Goal: Task Accomplishment & Management: Use online tool/utility

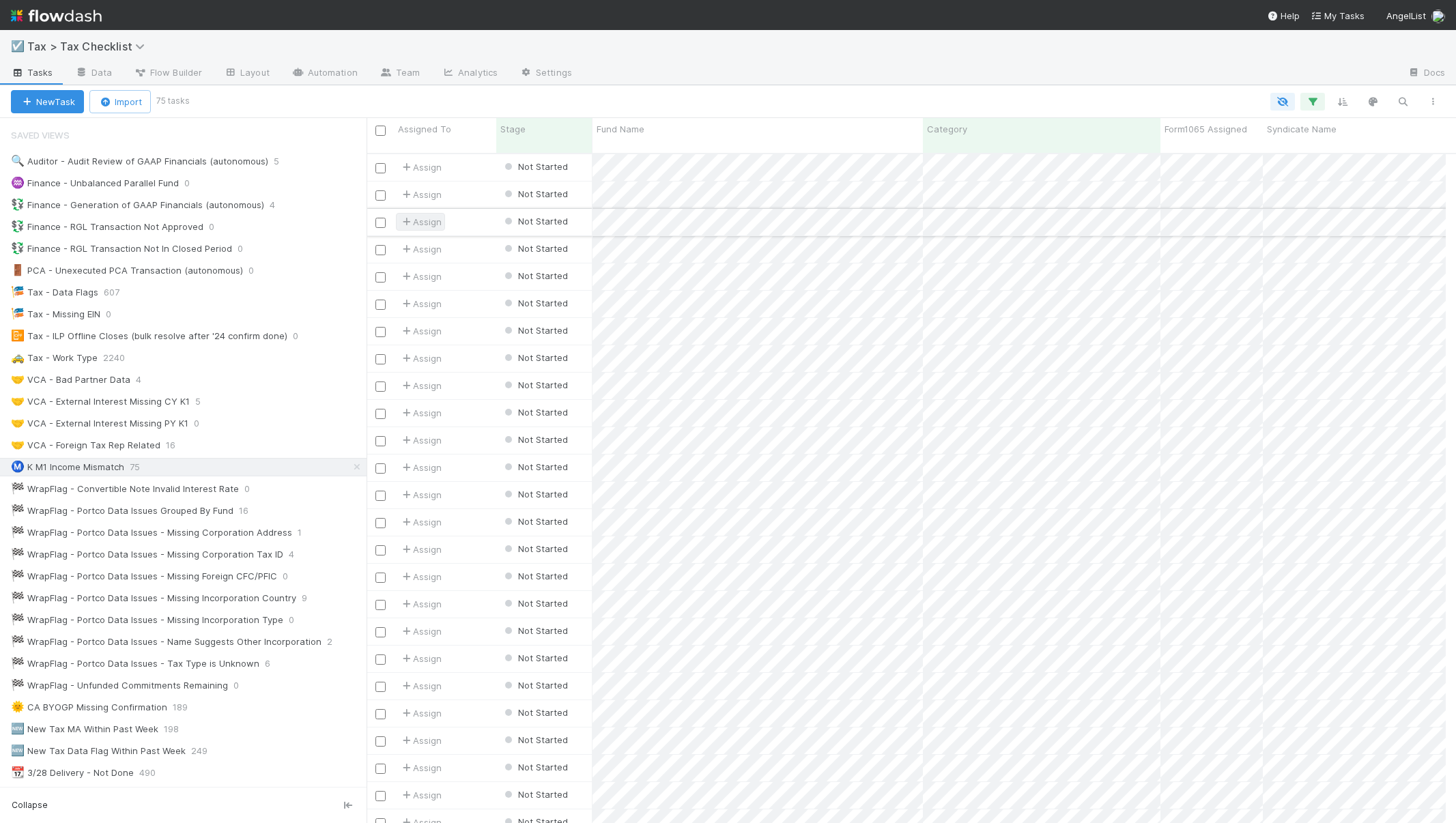
scroll to position [670, 1069]
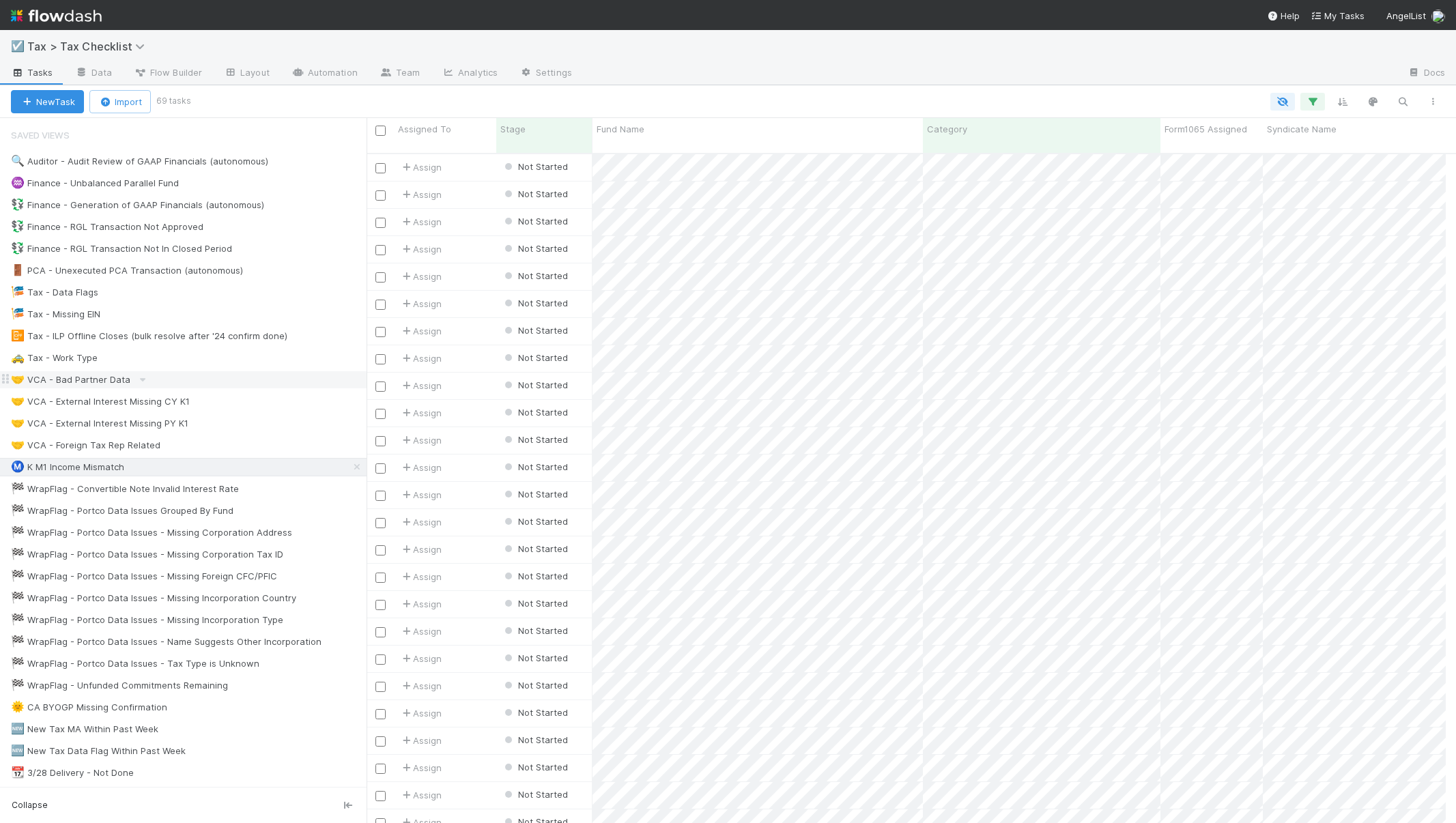
scroll to position [670, 1069]
click at [1404, 103] on icon "button" at bounding box center [1402, 102] width 14 height 12
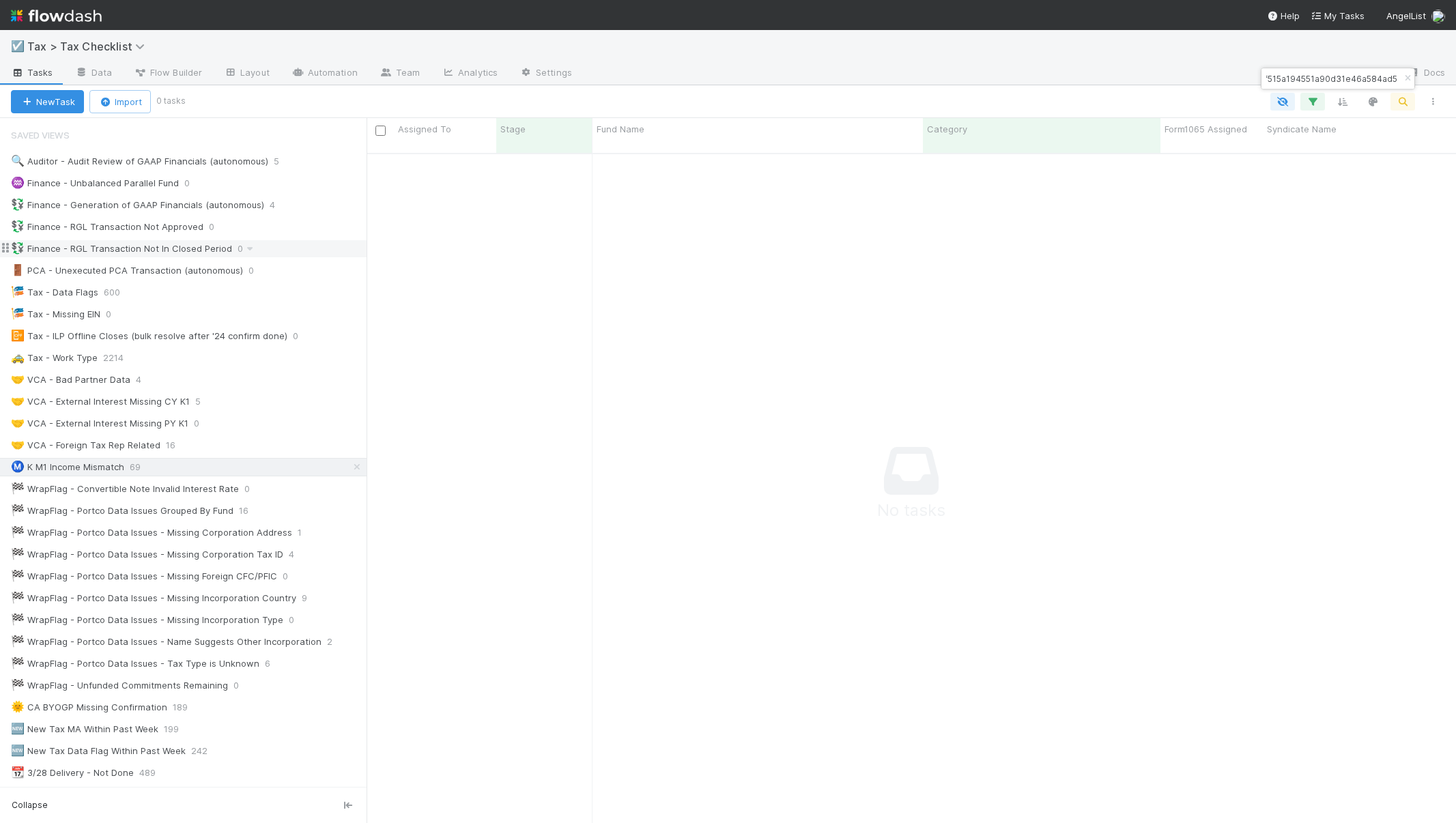
scroll to position [661, 1069]
click at [1318, 82] on input "7ba88f515a194551a90d31e46a584ad5" at bounding box center [1332, 78] width 136 height 16
paste input "db41e5139ceb43cc9d61afdd79ddef1e"
click at [1278, 75] on input "db41e5139ceb43cc9d61afdd79ddef1e" at bounding box center [1332, 78] width 136 height 16
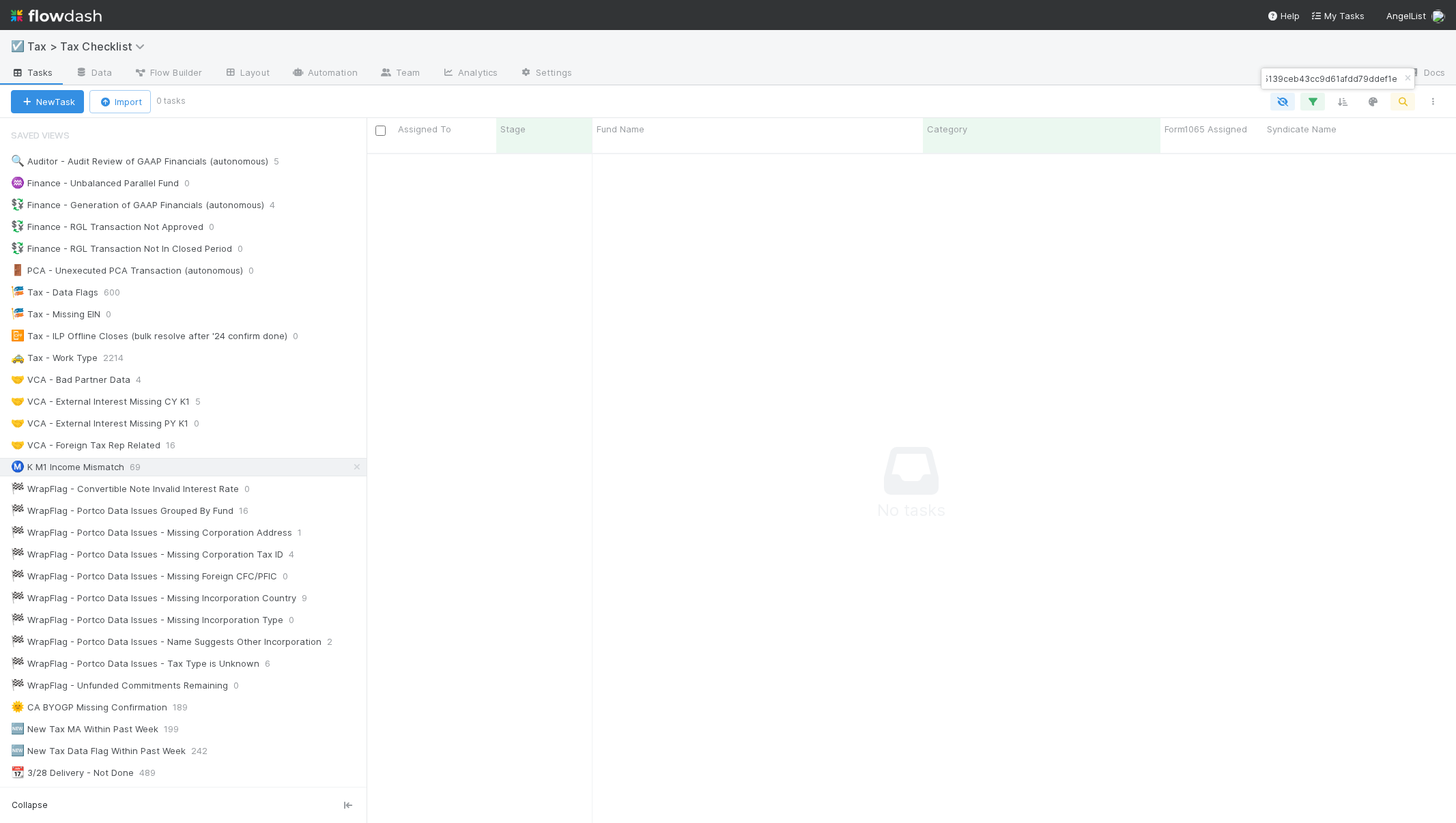
click at [1278, 75] on input "db41e5139ceb43cc9d61afdd79ddef1e" at bounding box center [1332, 78] width 136 height 16
paste input "0d08d1ed979e4e12a77ec1008acf498b"
click at [1298, 75] on input "0d08d1ed979e4e12a77ec1008acf498b" at bounding box center [1332, 78] width 136 height 16
paste input "6f976e431fb94bc9a4237dc7ed1a943"
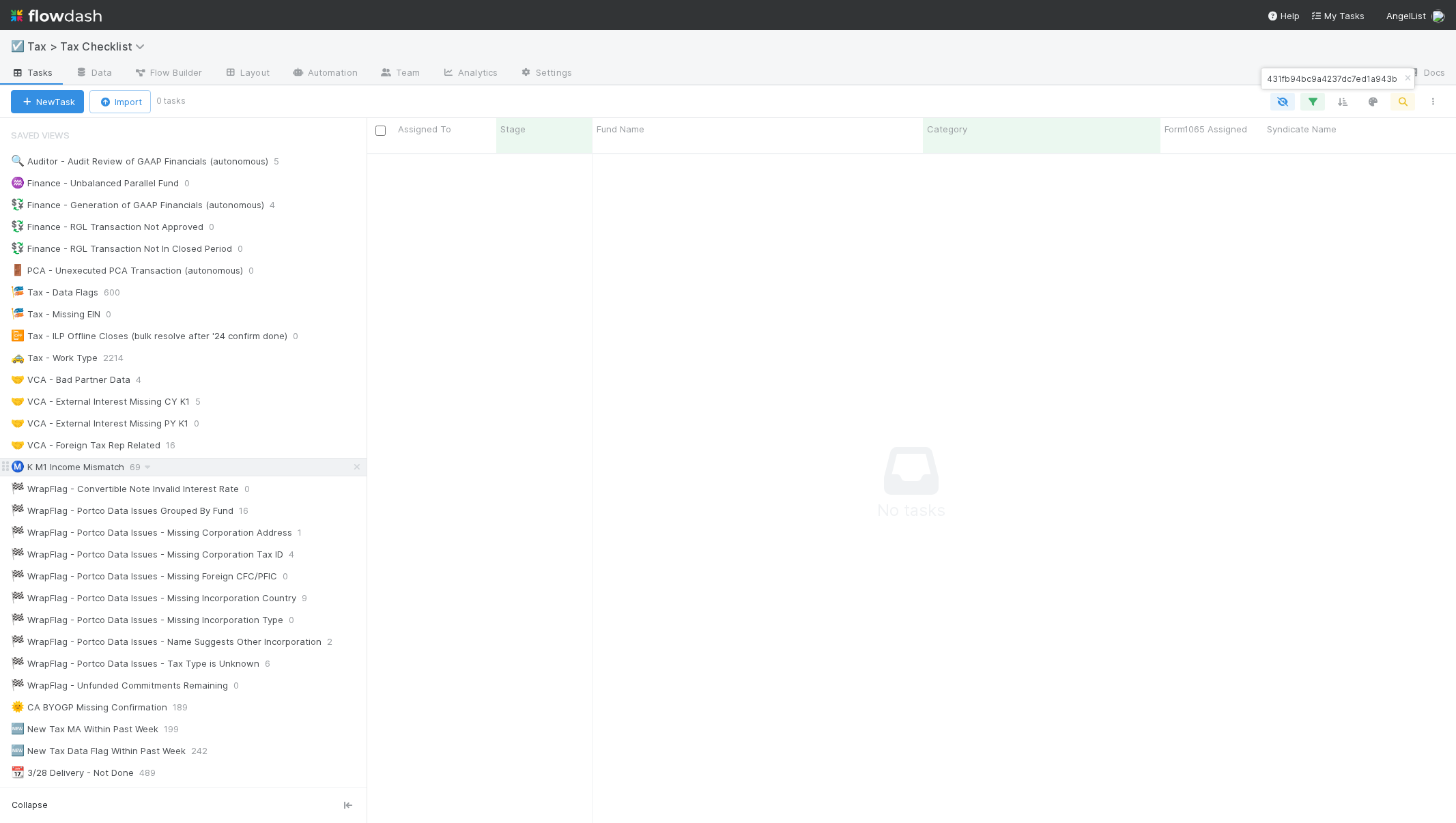
click at [1302, 83] on input "6f976e431fb94bc9a4237dc7ed1a943b" at bounding box center [1332, 78] width 136 height 16
paste input "251a8303a6084b2ab4ac1256028d03e7"
click at [1286, 79] on input "251a8303a6084b2ab4ac1256028d03e7" at bounding box center [1332, 78] width 136 height 16
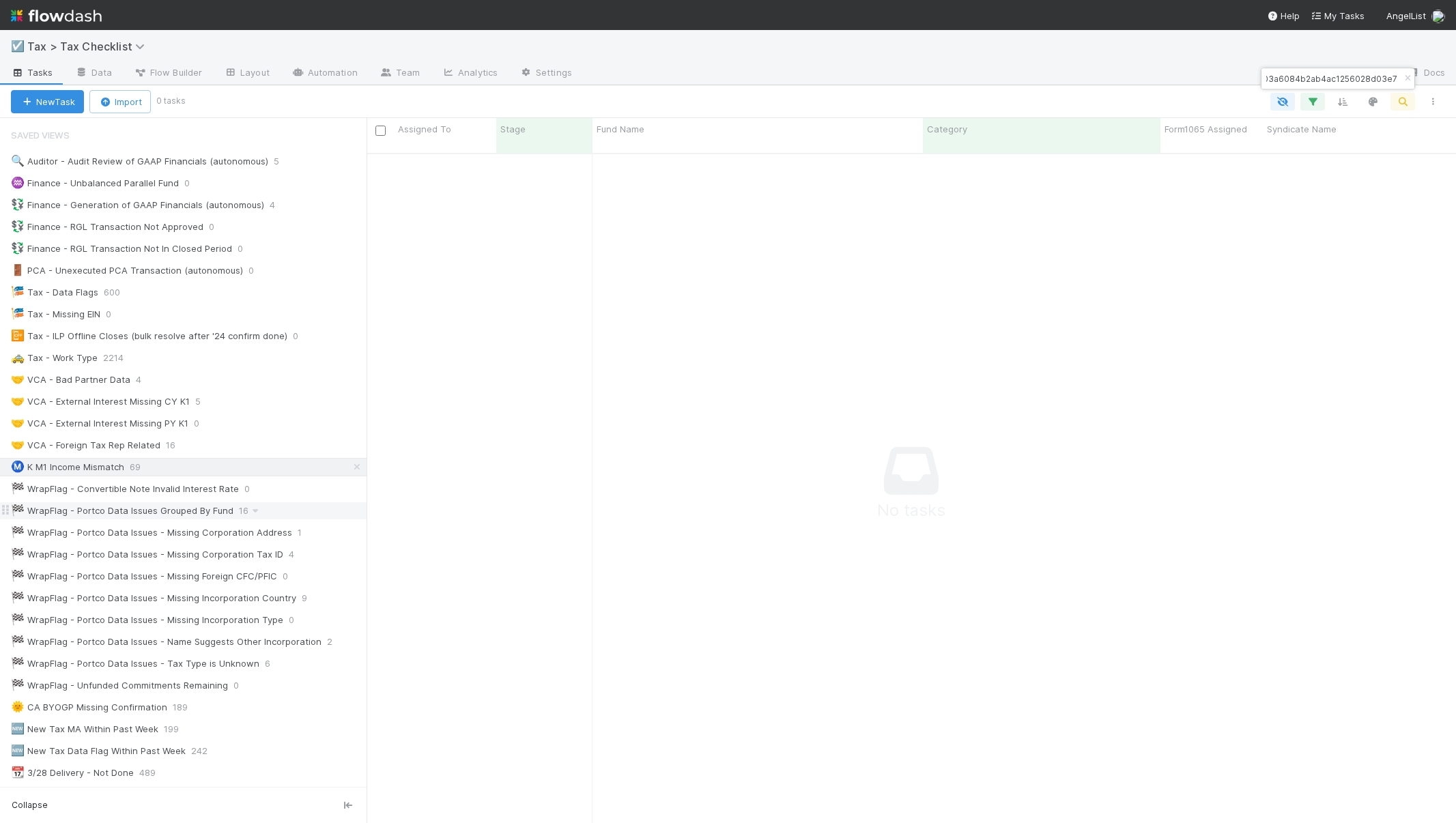
paste input "49aa5603d9af4f6b977e5549ab992ca4"
click at [1283, 81] on input "49aa5603d9af4f6b977e5549ab992ca4" at bounding box center [1332, 78] width 136 height 16
paste input "b76c711679a34a54b00f9a2ebdd14a3f"
click at [1310, 79] on input "b76c711679a34a54b00f9a2ebdd14a3f" at bounding box center [1332, 78] width 136 height 16
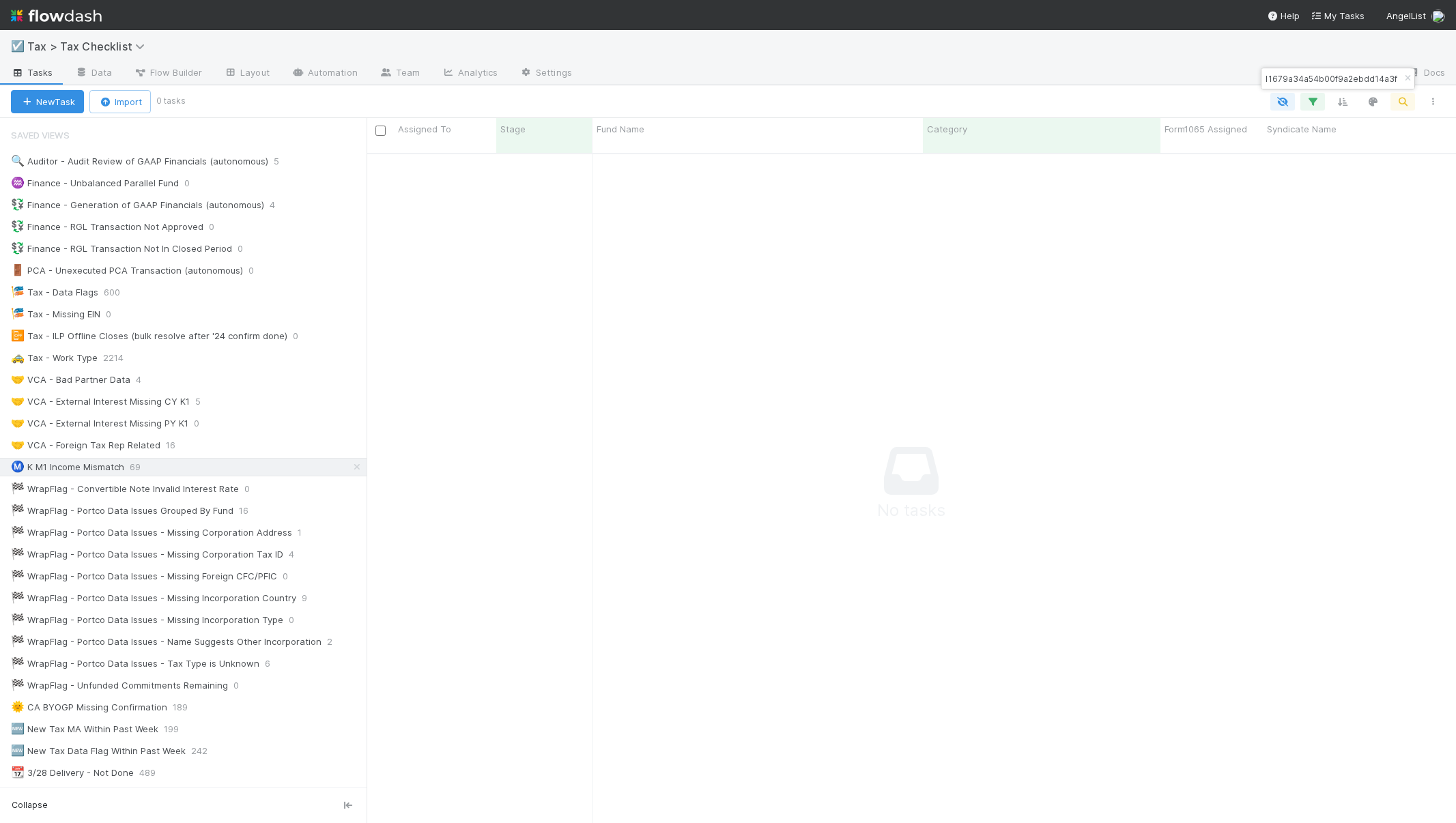
click at [1310, 79] on input "b76c711679a34a54b00f9a2ebdd14a3f" at bounding box center [1332, 78] width 136 height 16
paste input "db87f90b82fa4905b0df5240c43e861c"
type input "db87f90b82fa4905b0df5240c43e861c"
click at [1406, 80] on icon "button" at bounding box center [1408, 78] width 14 height 8
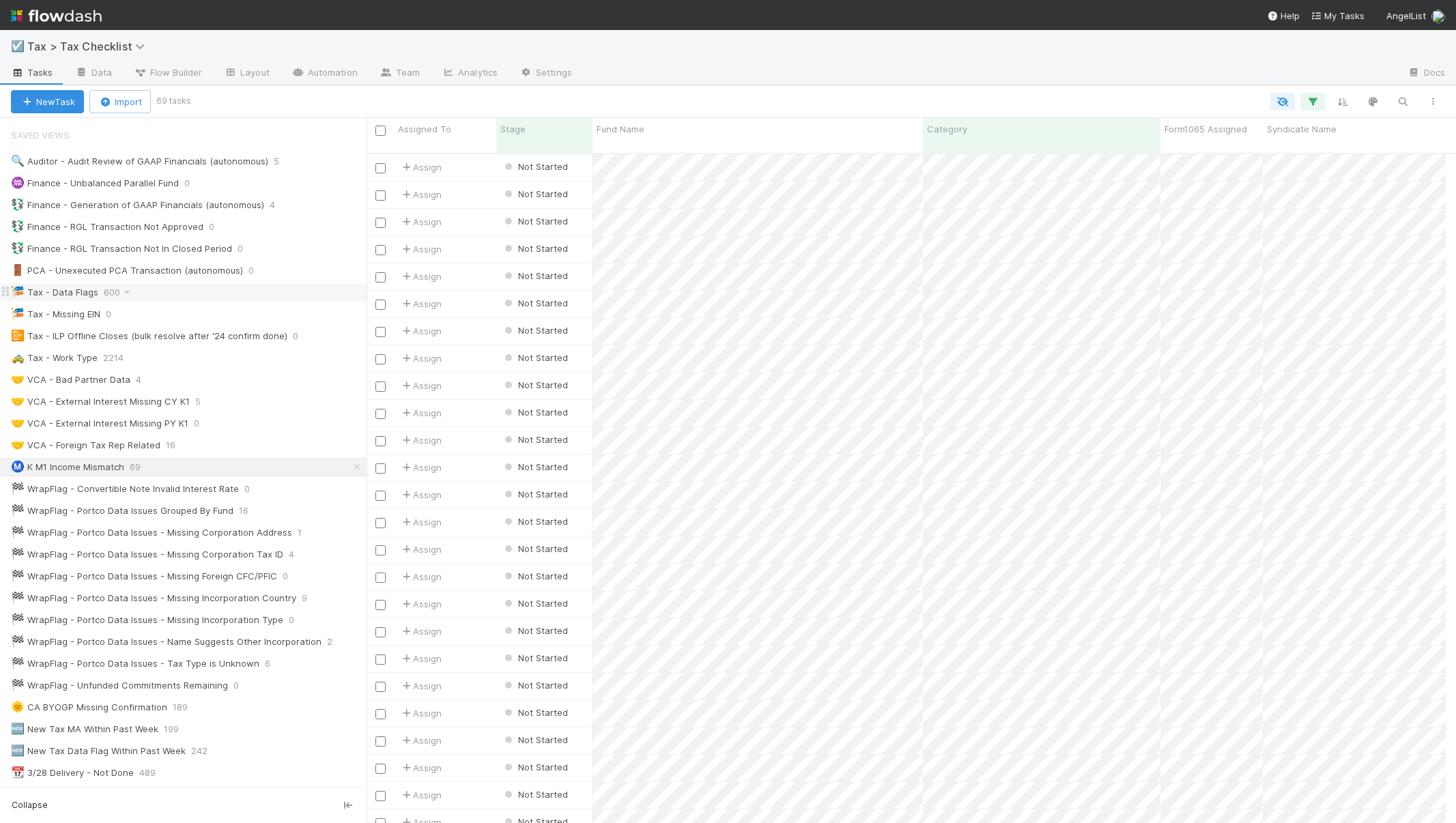
scroll to position [670, 1069]
